Goal: Task Accomplishment & Management: Manage account settings

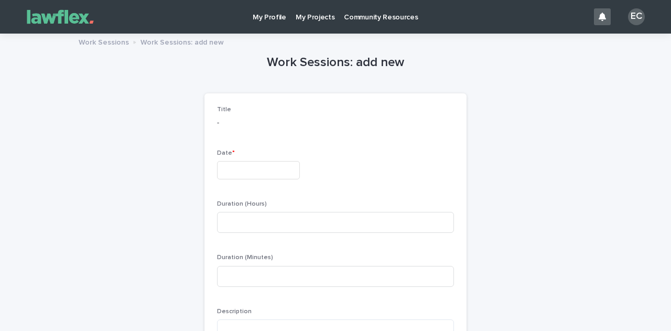
click at [309, 14] on p "My Projects" at bounding box center [315, 11] width 39 height 22
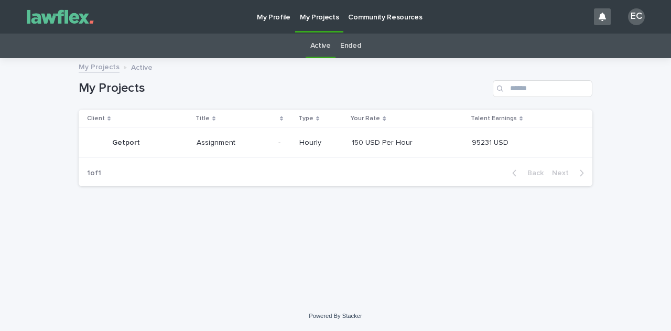
click at [123, 141] on p "Getport" at bounding box center [127, 141] width 30 height 11
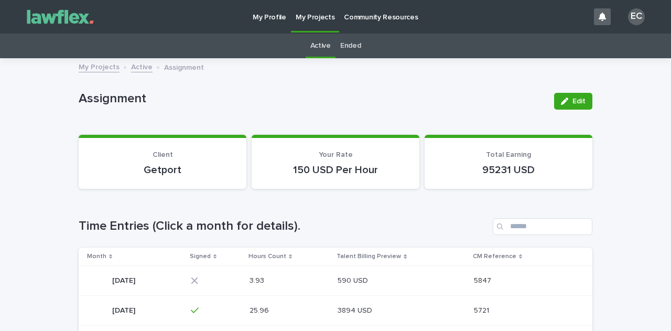
click at [132, 285] on div "[DATE] [DATE]" at bounding box center [123, 280] width 23 height 17
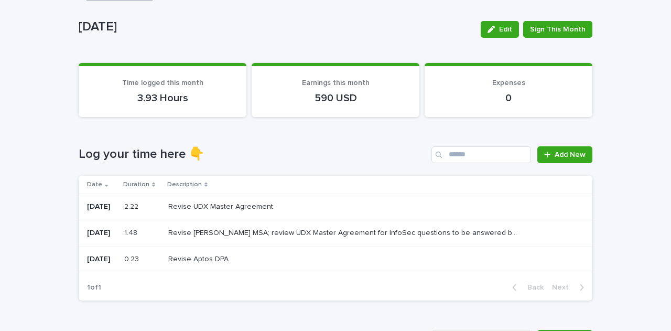
scroll to position [50, 0]
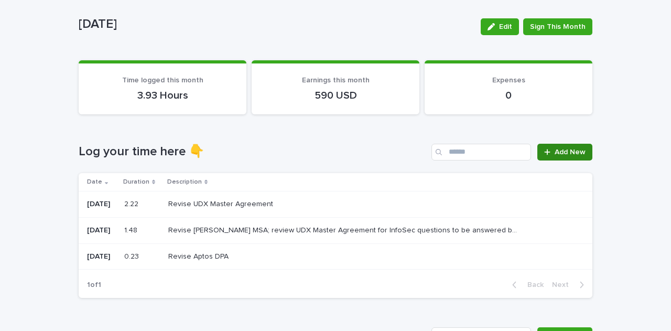
click at [555, 152] on span "Add New" at bounding box center [570, 151] width 31 height 7
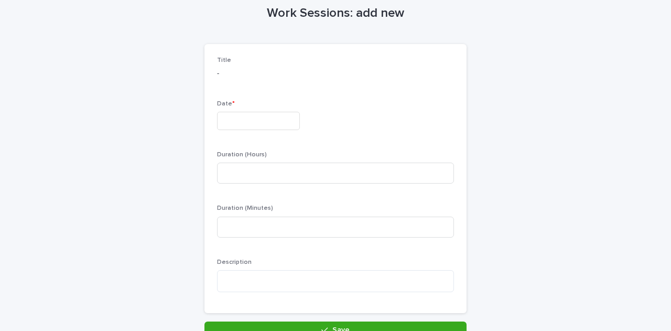
scroll to position [50, 0]
click at [255, 117] on input "text" at bounding box center [258, 120] width 83 height 18
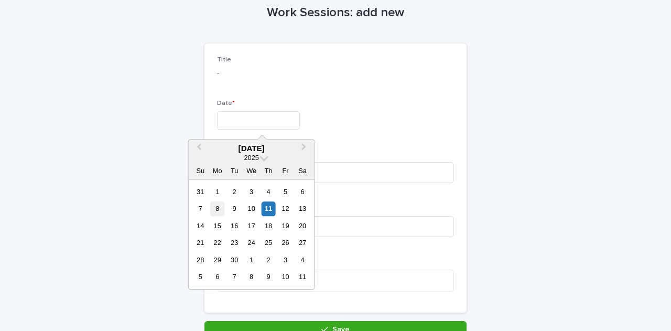
click at [217, 205] on div "8" at bounding box center [217, 209] width 14 height 14
type input "********"
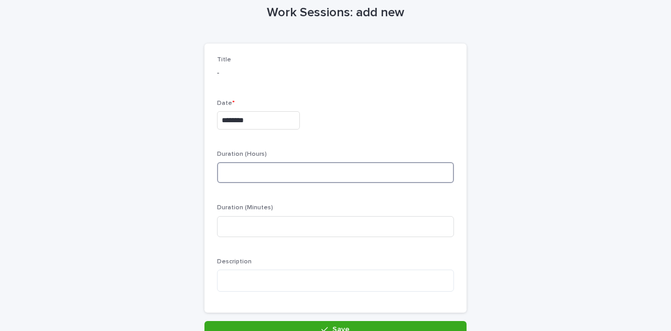
click at [230, 168] on input at bounding box center [335, 172] width 237 height 21
type input "*"
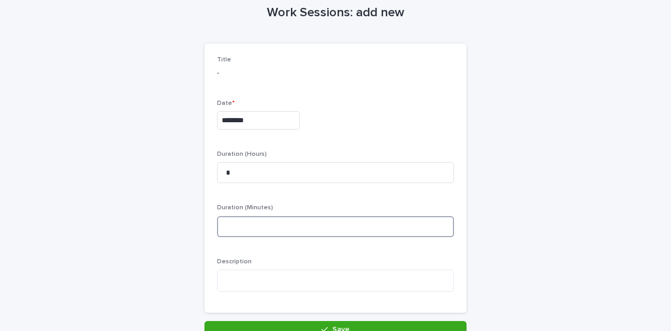
click at [230, 224] on input at bounding box center [335, 226] width 237 height 21
type input "**"
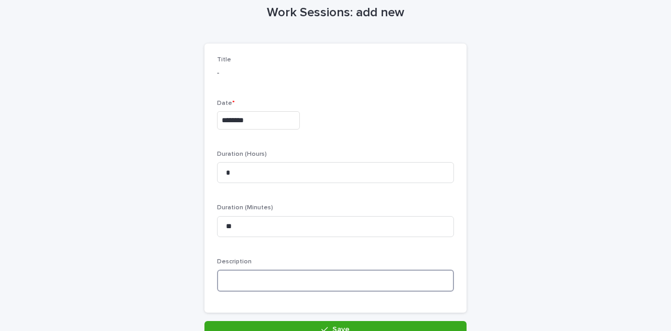
click at [230, 283] on textarea at bounding box center [335, 280] width 237 height 22
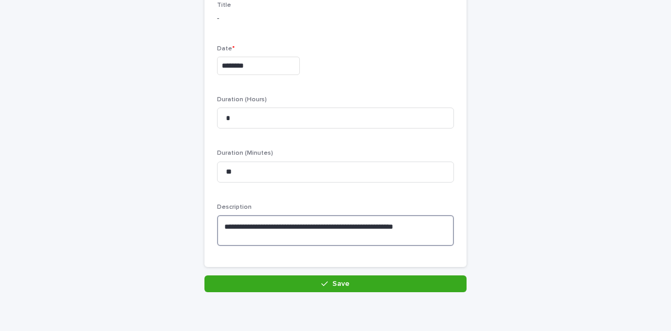
scroll to position [105, 0]
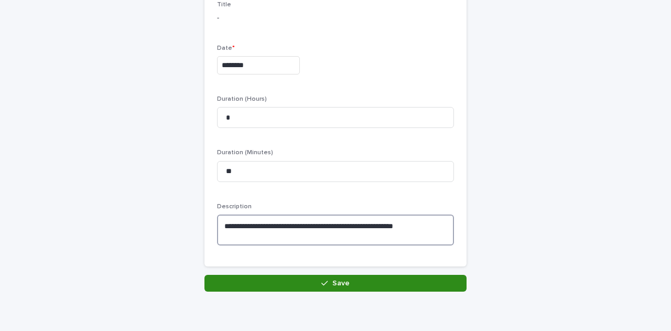
type textarea "**********"
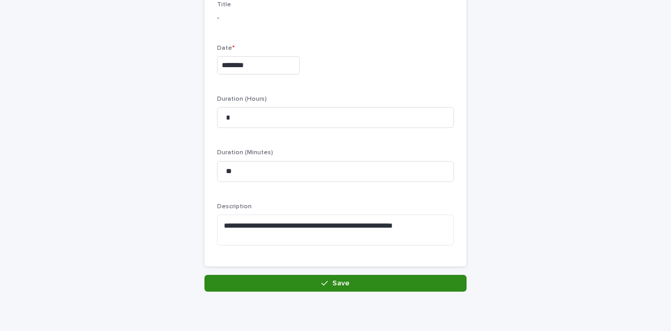
click at [363, 276] on button "Save" at bounding box center [335, 283] width 262 height 17
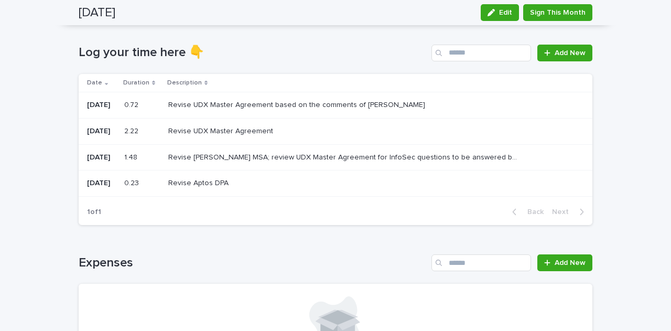
scroll to position [137, 0]
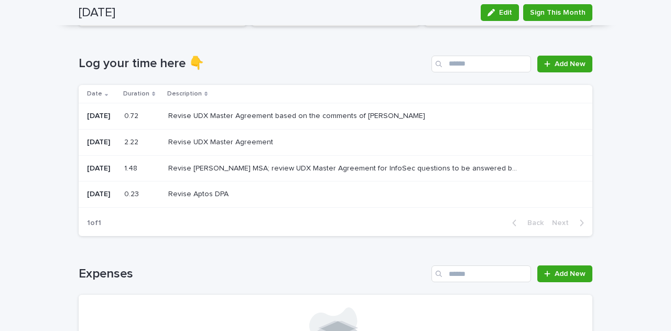
click at [324, 63] on h1 "Log your time here 👇" at bounding box center [253, 63] width 349 height 15
click at [557, 64] on span "Add New" at bounding box center [570, 63] width 31 height 7
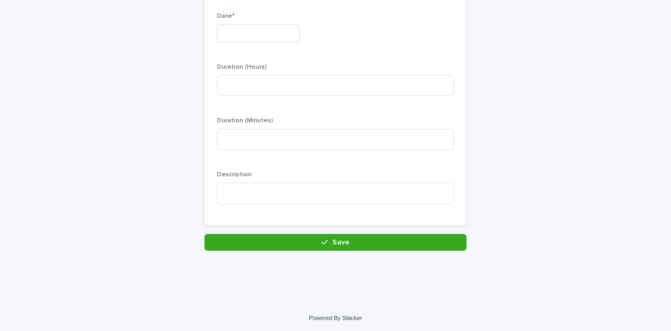
scroll to position [138, 0]
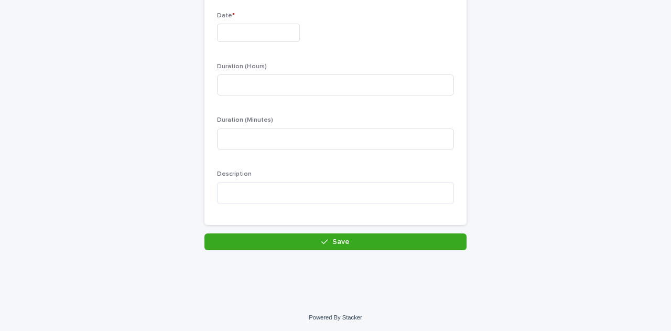
click at [242, 30] on input "text" at bounding box center [258, 33] width 83 height 18
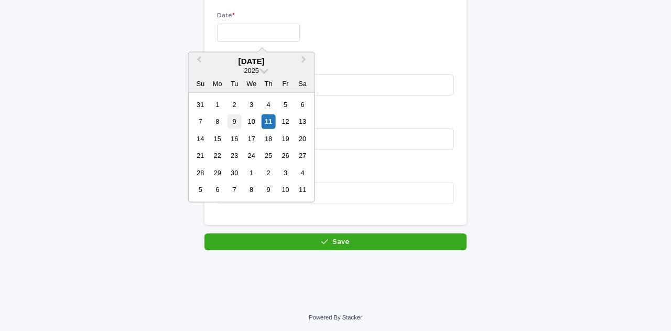
click at [236, 115] on div "9" at bounding box center [235, 121] width 14 height 14
type input "********"
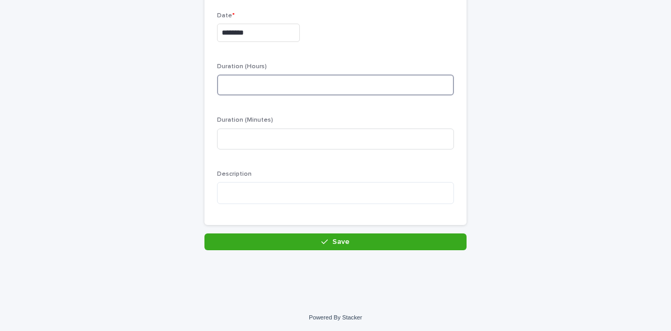
click at [242, 88] on input at bounding box center [335, 84] width 237 height 21
type input "*"
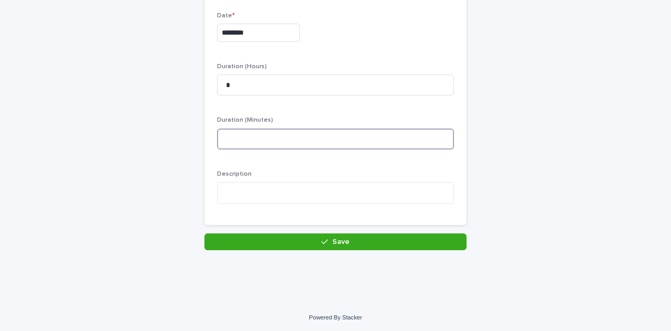
click at [240, 135] on input at bounding box center [335, 138] width 237 height 21
type input "**"
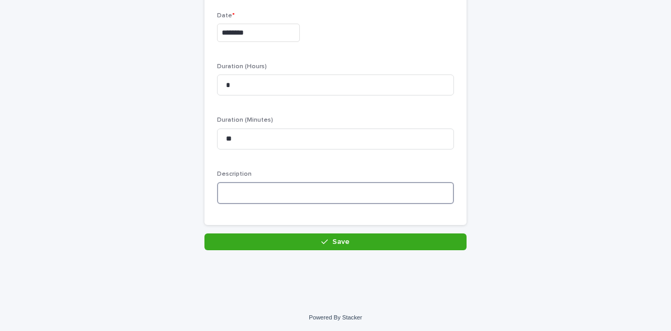
click at [243, 190] on textarea at bounding box center [335, 193] width 237 height 22
type textarea "**********"
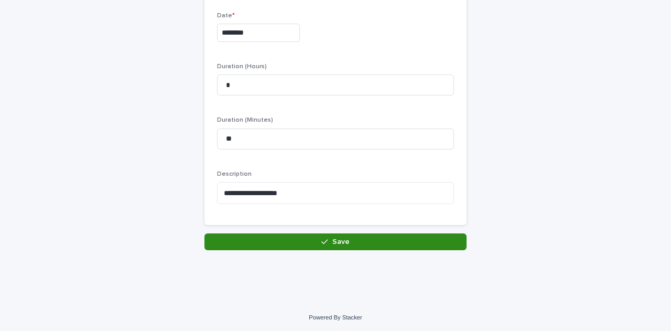
click at [252, 244] on button "Save" at bounding box center [335, 241] width 262 height 17
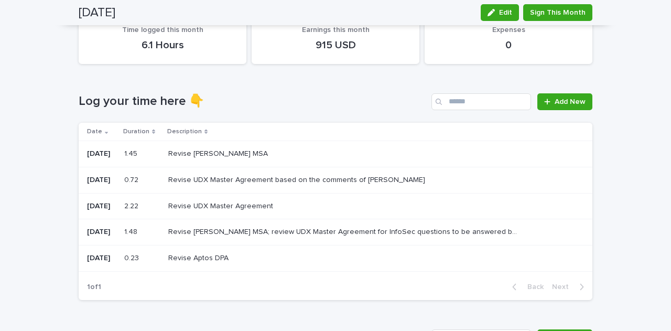
scroll to position [98, 0]
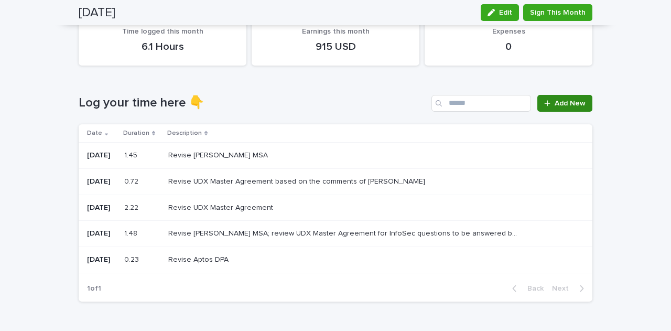
click at [550, 101] on div at bounding box center [549, 103] width 10 height 7
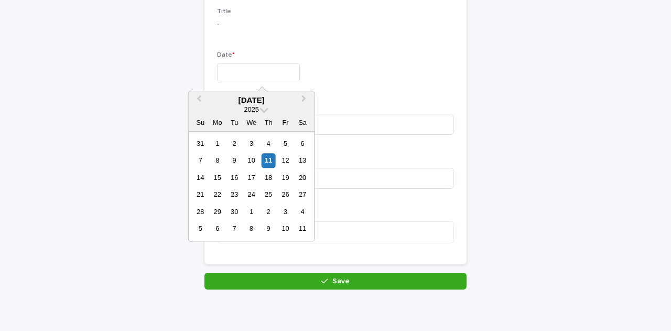
click at [243, 71] on input "text" at bounding box center [258, 72] width 83 height 18
click at [254, 158] on div "10" at bounding box center [251, 161] width 14 height 14
type input "*********"
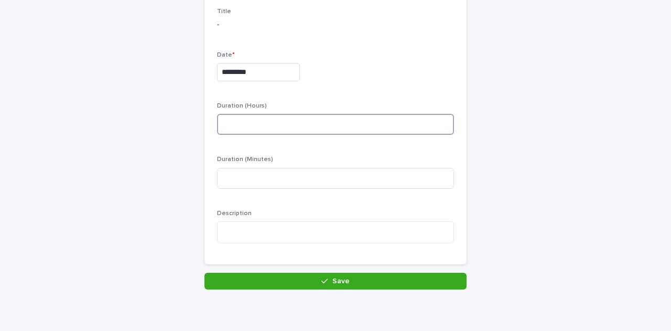
click at [249, 121] on input at bounding box center [335, 124] width 237 height 21
type input "*"
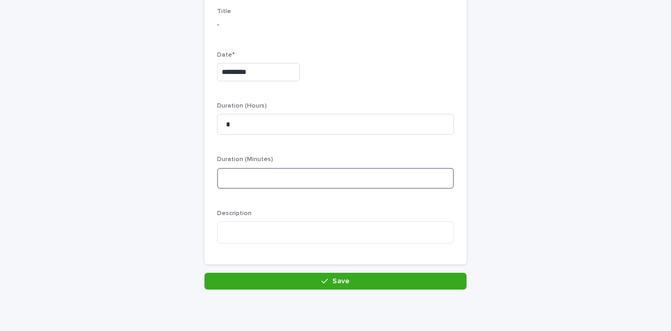
click at [236, 176] on input at bounding box center [335, 178] width 237 height 21
type input "**"
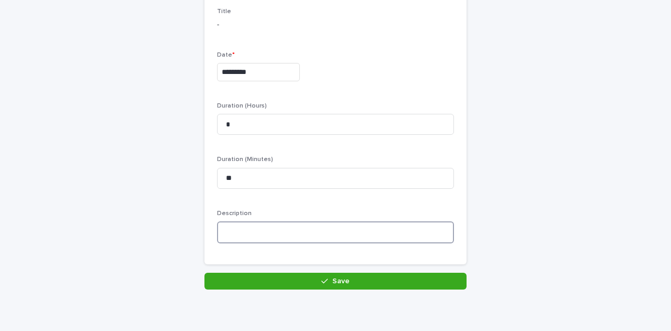
click at [234, 234] on textarea at bounding box center [335, 232] width 237 height 22
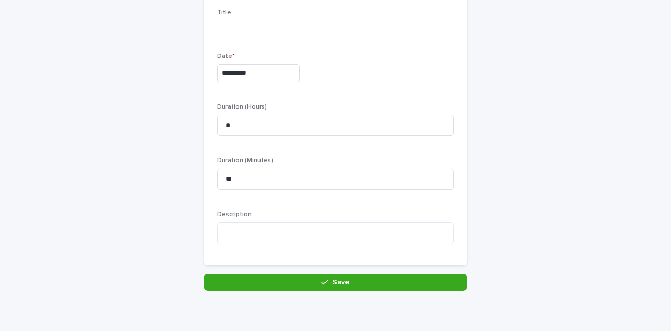
click at [630, 68] on div "Loading... Saving… Loading... Saving… Work Sessions: add new Loading... Saving……" at bounding box center [335, 140] width 671 height 406
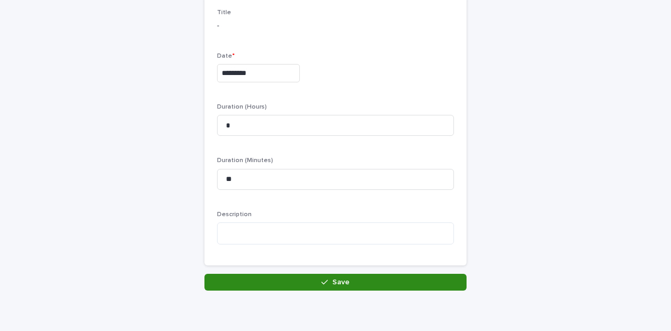
click at [341, 274] on button "Save" at bounding box center [335, 282] width 262 height 17
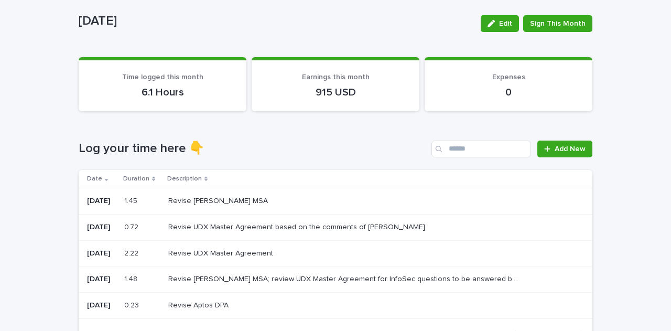
scroll to position [40, 0]
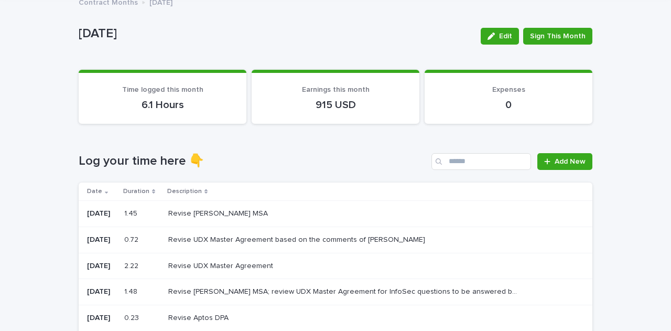
click at [223, 213] on p "Revise [PERSON_NAME] MSA" at bounding box center [219, 212] width 102 height 11
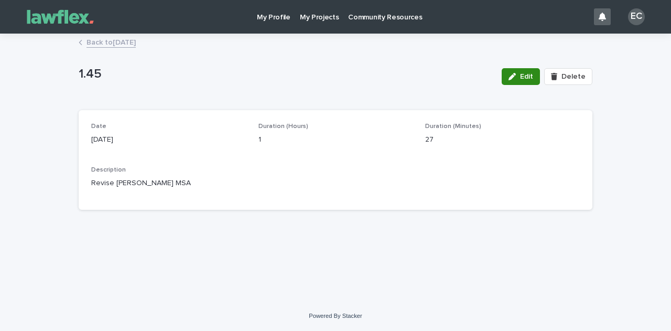
click at [525, 75] on span "Edit" at bounding box center [526, 76] width 13 height 7
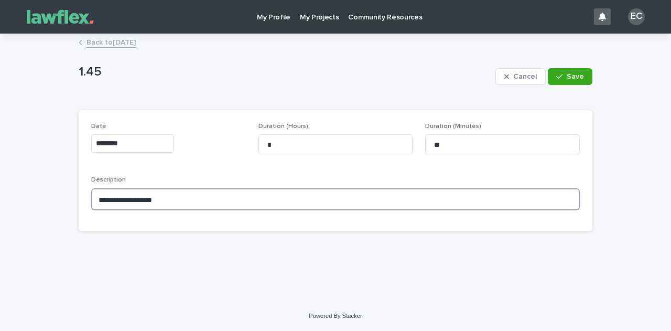
click at [394, 207] on textarea "**********" at bounding box center [335, 199] width 489 height 22
type textarea "**********"
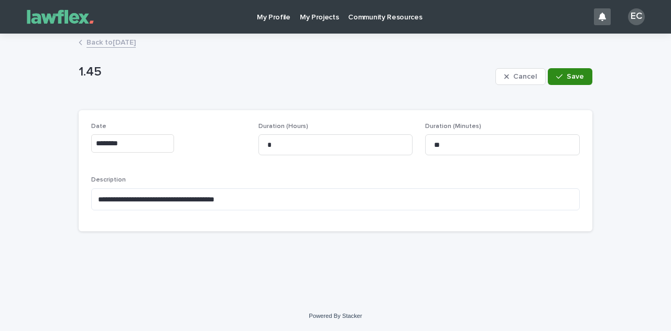
click at [567, 71] on button "Save" at bounding box center [570, 76] width 45 height 17
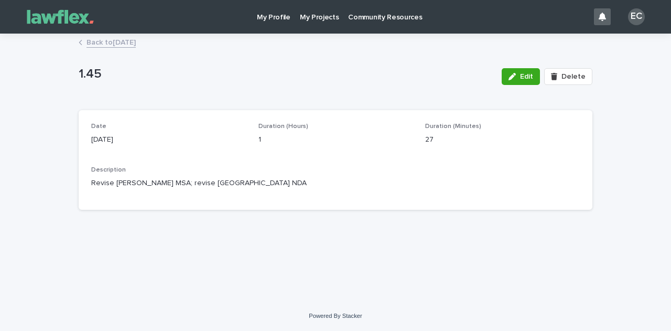
click at [106, 41] on link "Back to [DATE]" at bounding box center [111, 42] width 49 height 12
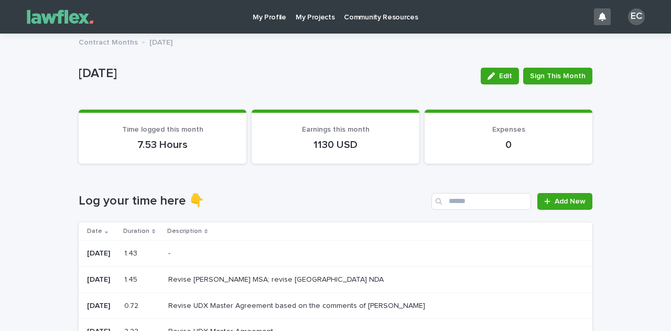
click at [262, 249] on p at bounding box center [343, 253] width 350 height 9
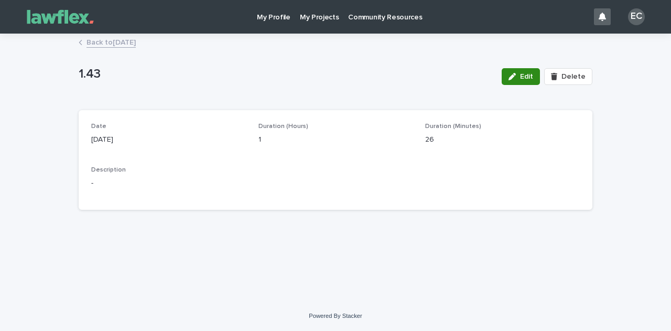
click at [524, 81] on button "Edit" at bounding box center [521, 76] width 38 height 17
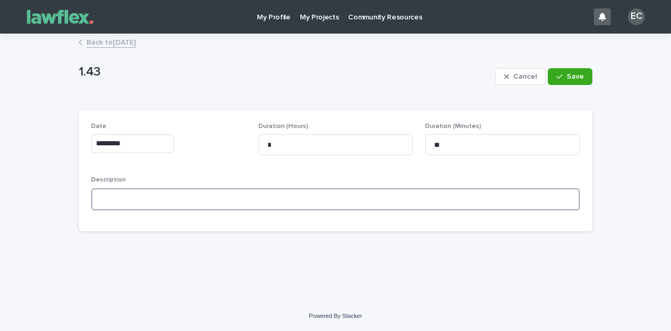
click at [212, 194] on textarea at bounding box center [335, 199] width 489 height 22
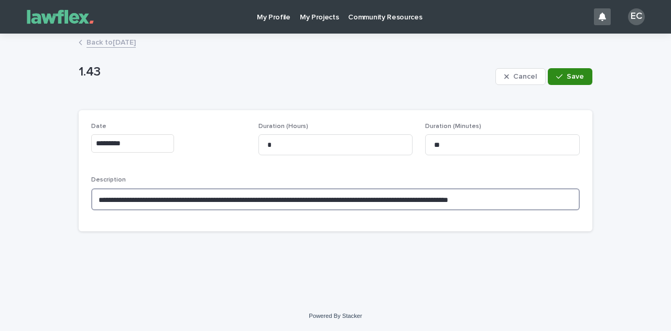
type textarea "**********"
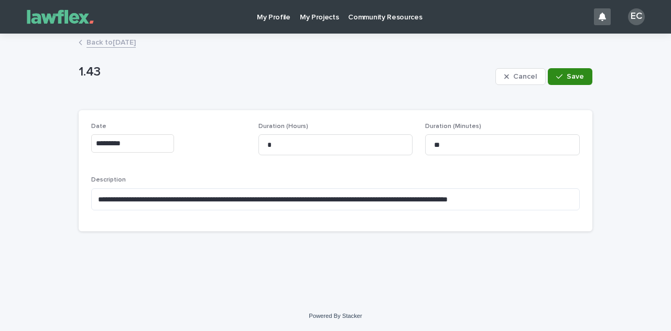
click at [568, 71] on button "Save" at bounding box center [570, 76] width 45 height 17
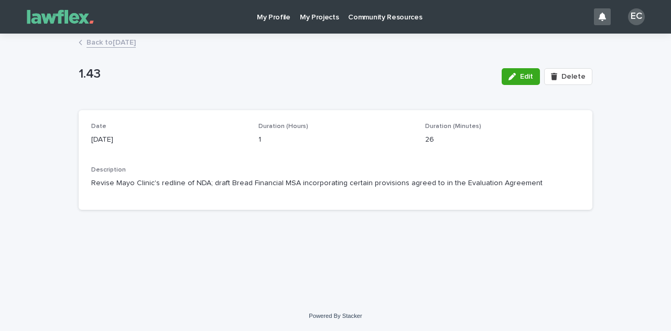
click at [136, 42] on link "Back to [DATE]" at bounding box center [111, 42] width 49 height 12
